Goal: Check status: Check status

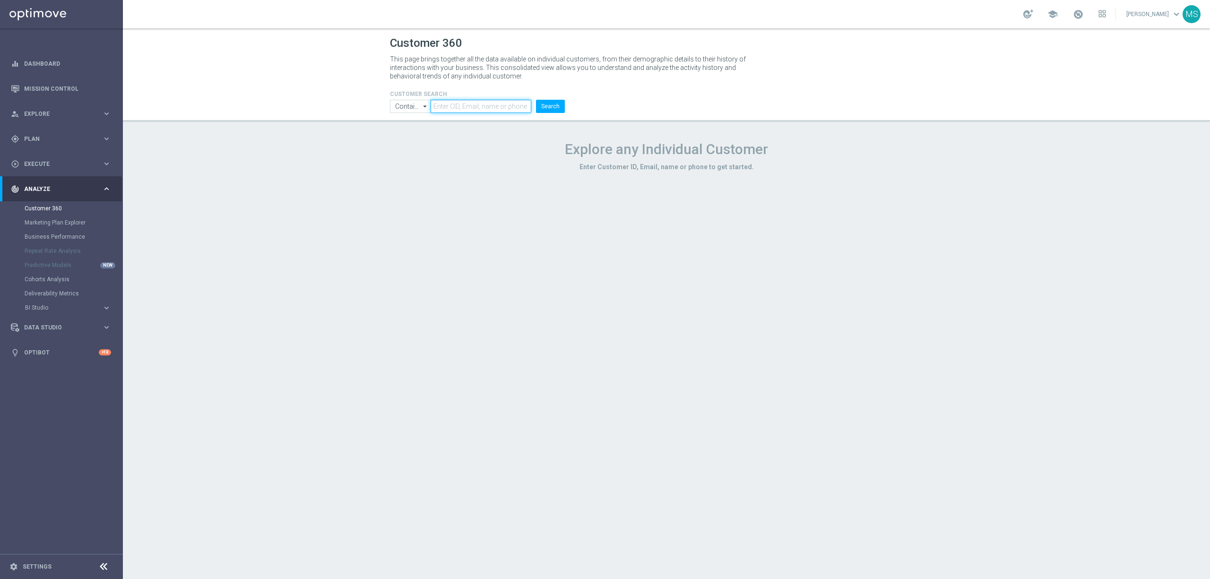
click at [475, 103] on input "text" at bounding box center [481, 106] width 101 height 13
paste input "909176"
type input "909176"
click at [405, 112] on input "Contains" at bounding box center [410, 106] width 41 height 13
click at [405, 113] on div "Contains" at bounding box center [418, 119] width 41 height 13
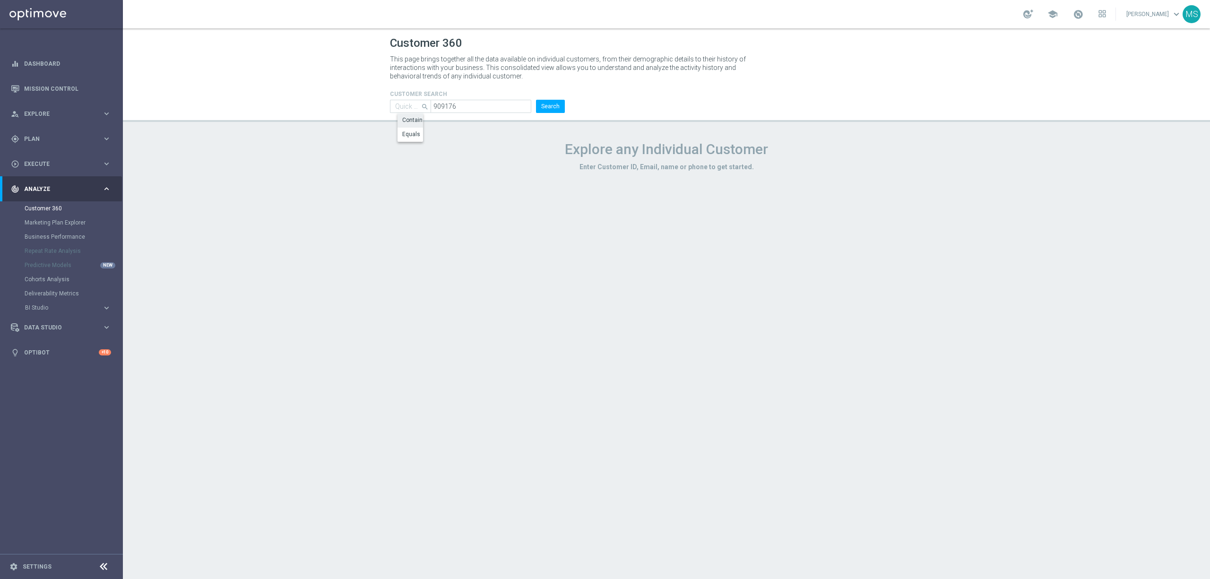
type input "Contains"
click at [405, 103] on input "Contains" at bounding box center [410, 106] width 41 height 13
click at [409, 128] on div "Equals" at bounding box center [418, 134] width 41 height 13
type input "Equals"
click at [555, 113] on button "Search" at bounding box center [550, 106] width 29 height 13
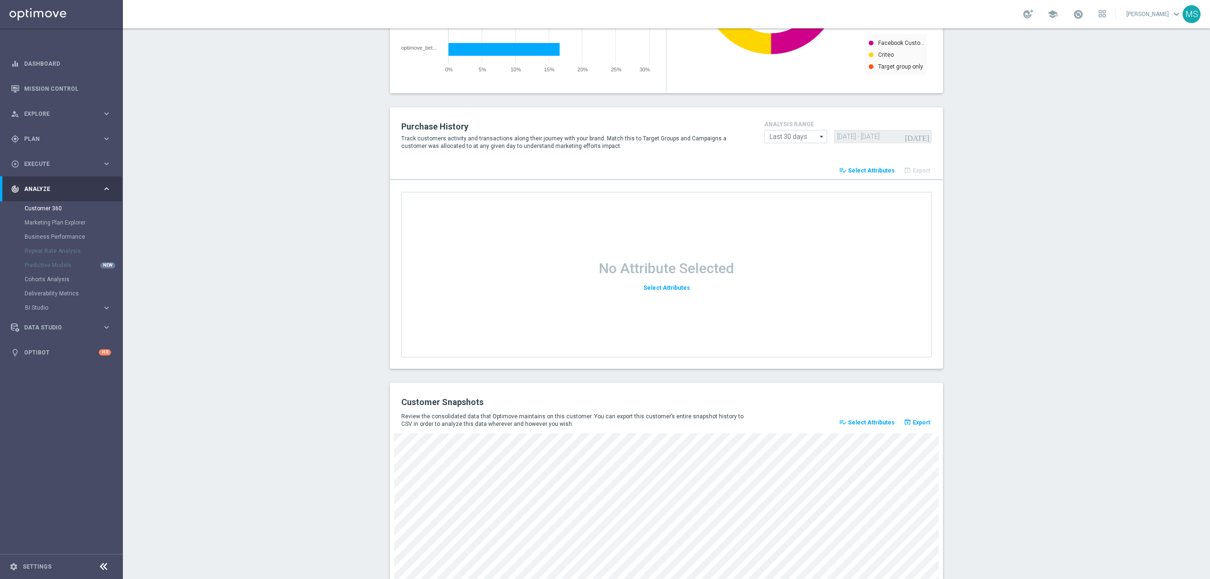
scroll to position [1063, 0]
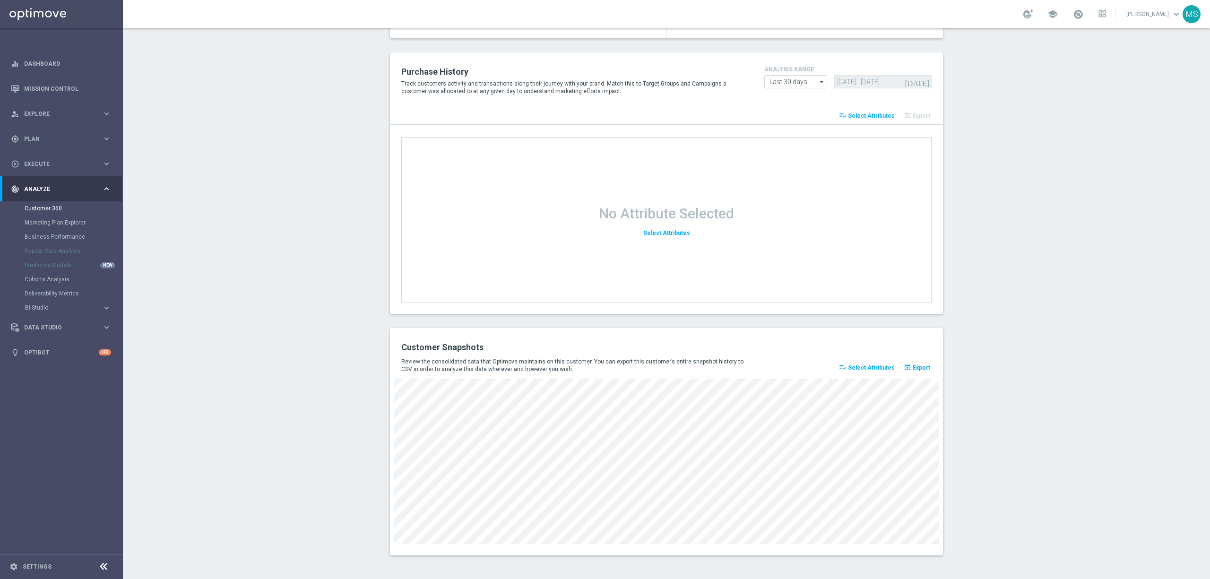
drag, startPoint x: 858, startPoint y: 545, endPoint x: 836, endPoint y: 549, distance: 22.7
click at [836, 549] on div "Customer Snapshots Review the consolidated data that Optimove maintains on this…" at bounding box center [666, 441] width 553 height 227
